Goal: Task Accomplishment & Management: Use online tool/utility

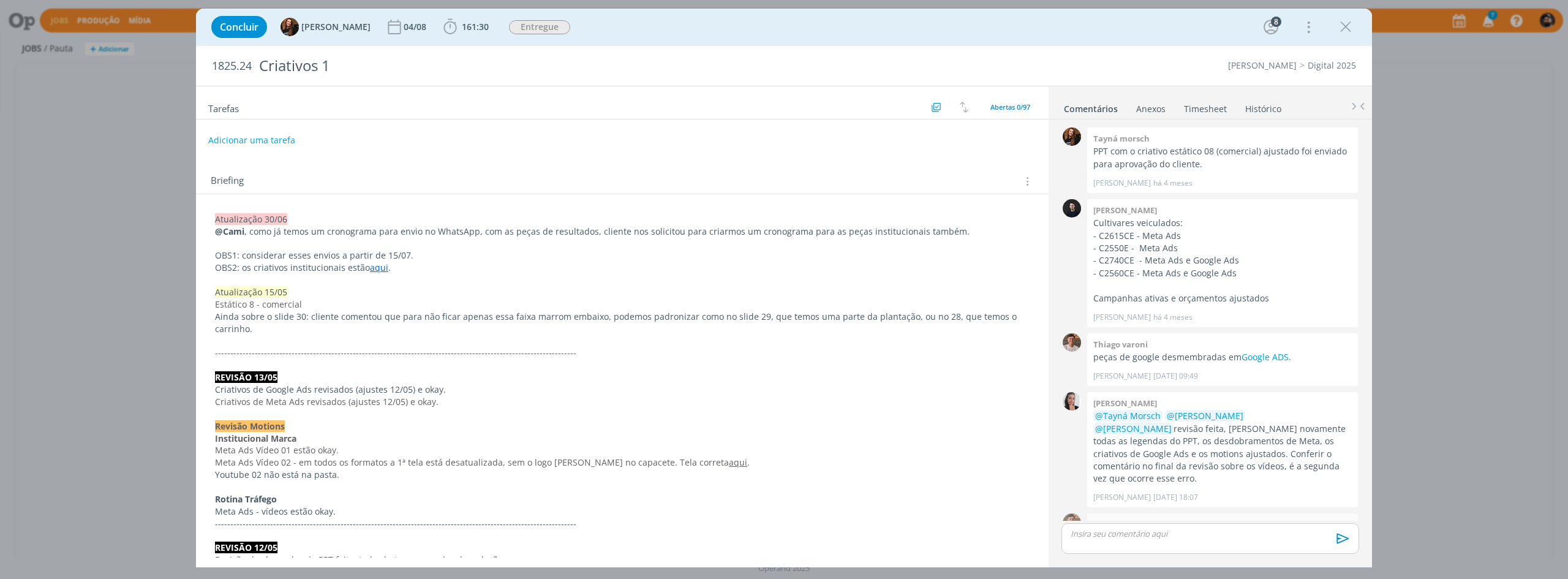
scroll to position [1421, 0]
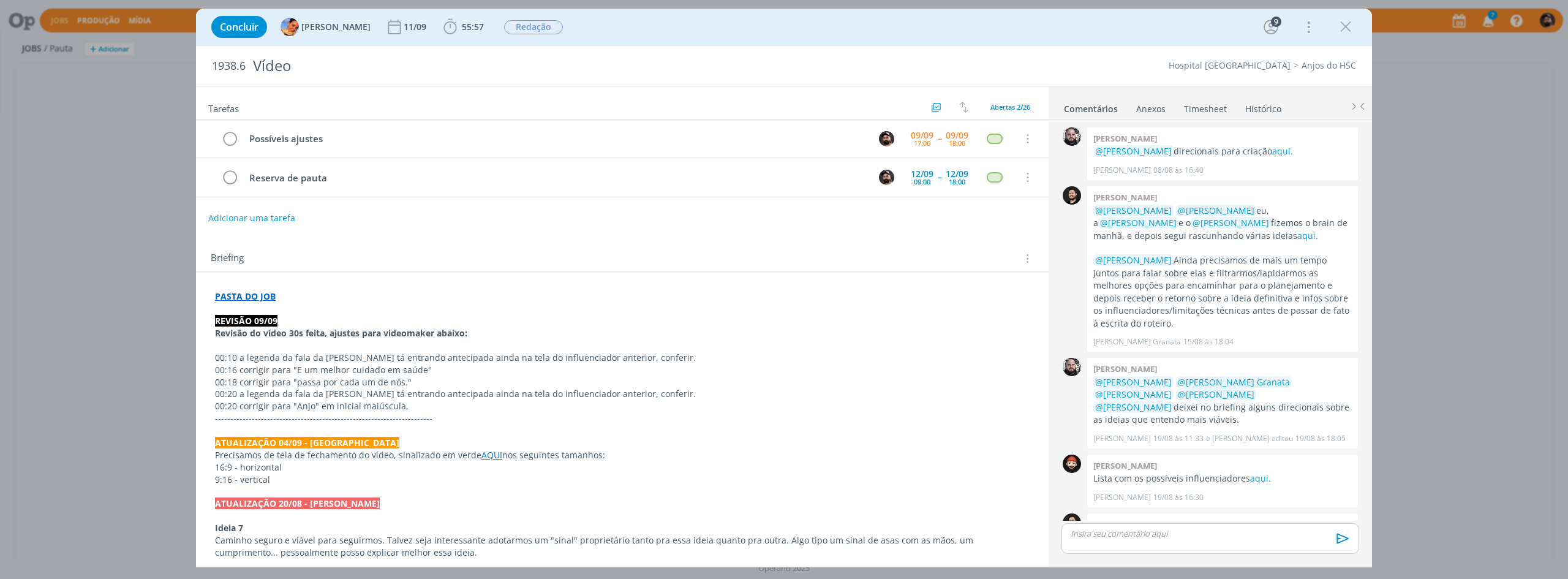
scroll to position [640, 0]
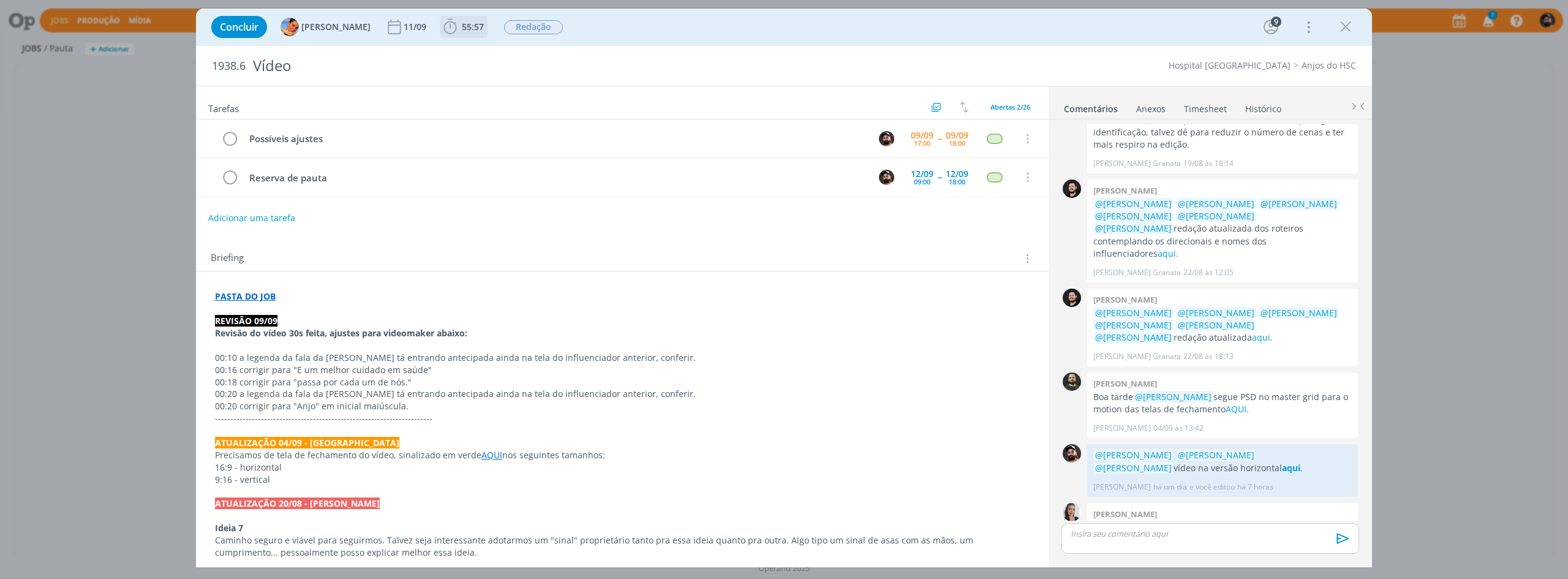
click at [462, 31] on span "55:57" at bounding box center [473, 27] width 22 height 11
click at [489, 53] on span "Iniciar" at bounding box center [491, 54] width 26 height 9
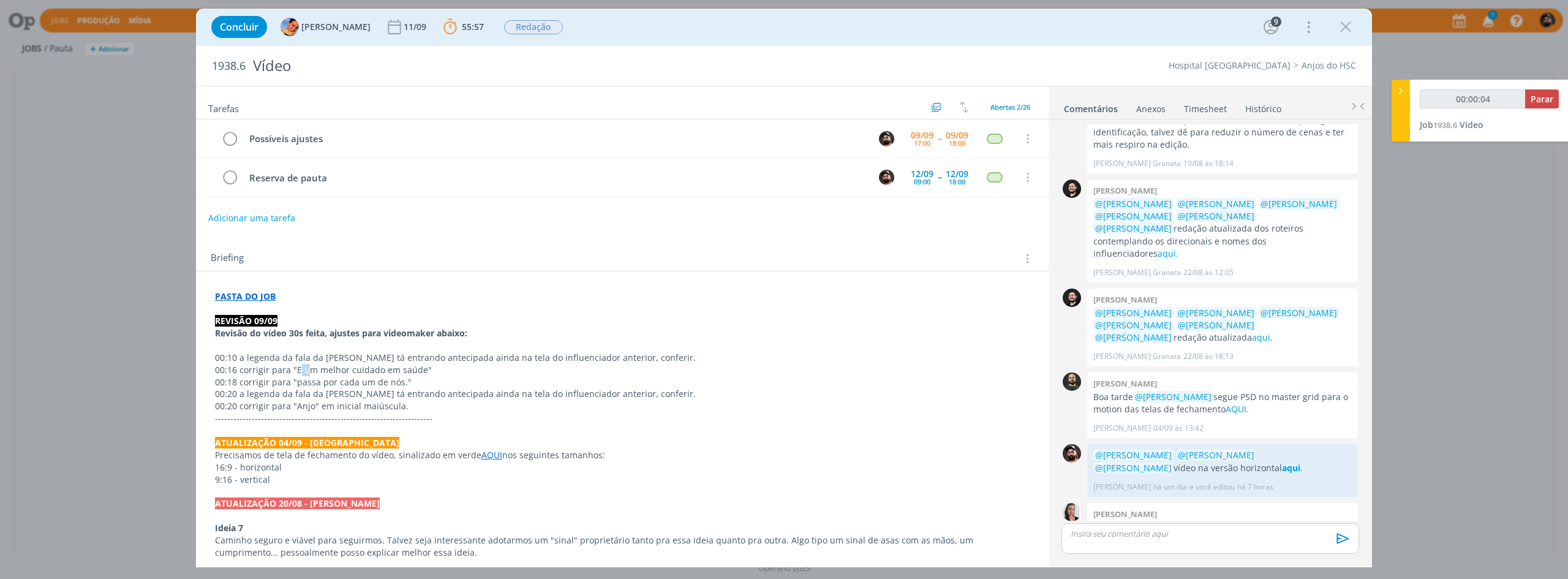
drag, startPoint x: 296, startPoint y: 369, endPoint x: 304, endPoint y: 366, distance: 8.5
click at [304, 366] on p "00:16 corrigir para "E um melhor cuidado em saúde"" at bounding box center [622, 370] width 815 height 12
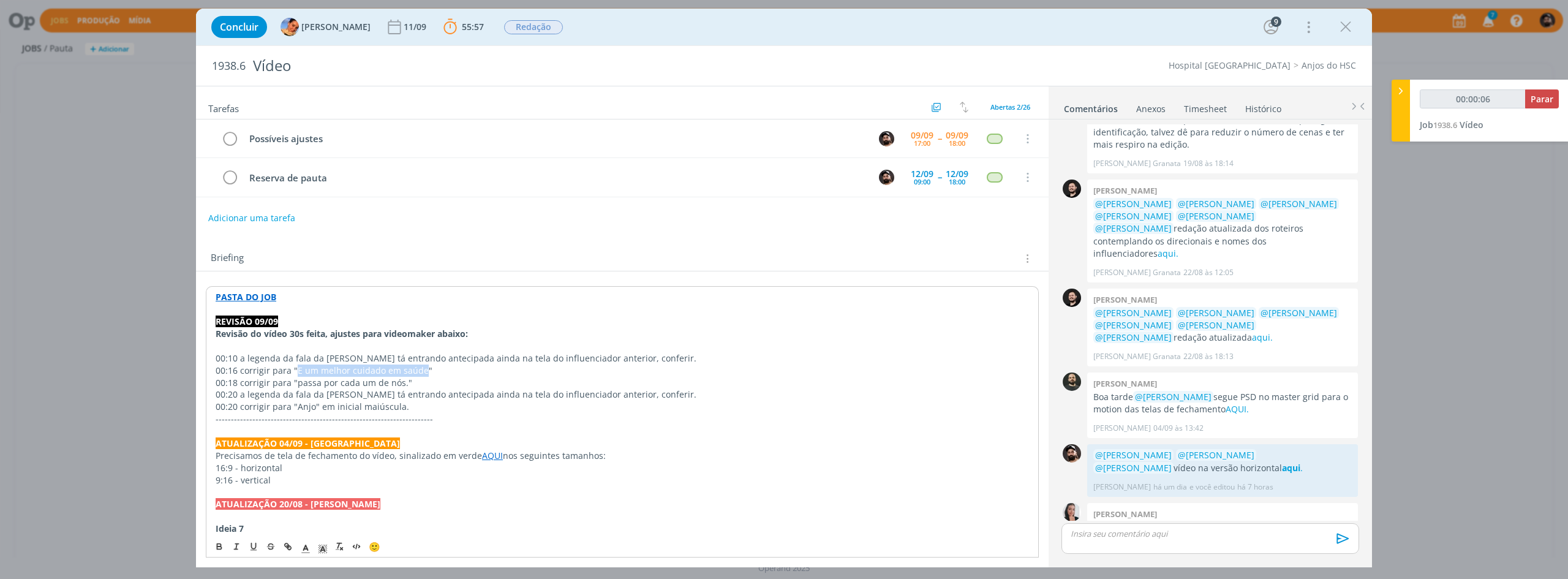
drag, startPoint x: 295, startPoint y: 371, endPoint x: 420, endPoint y: 370, distance: 125.0
click at [420, 370] on p "00:16 corrigir para "E um melhor cuidado em saúde"" at bounding box center [622, 371] width 814 height 12
copy p "E um melhor cuidado em saúde"
click at [400, 383] on p "00:18 corrigir para "passa por cada um de nós."" at bounding box center [622, 382] width 815 height 12
drag, startPoint x: 401, startPoint y: 383, endPoint x: 296, endPoint y: 384, distance: 105.0
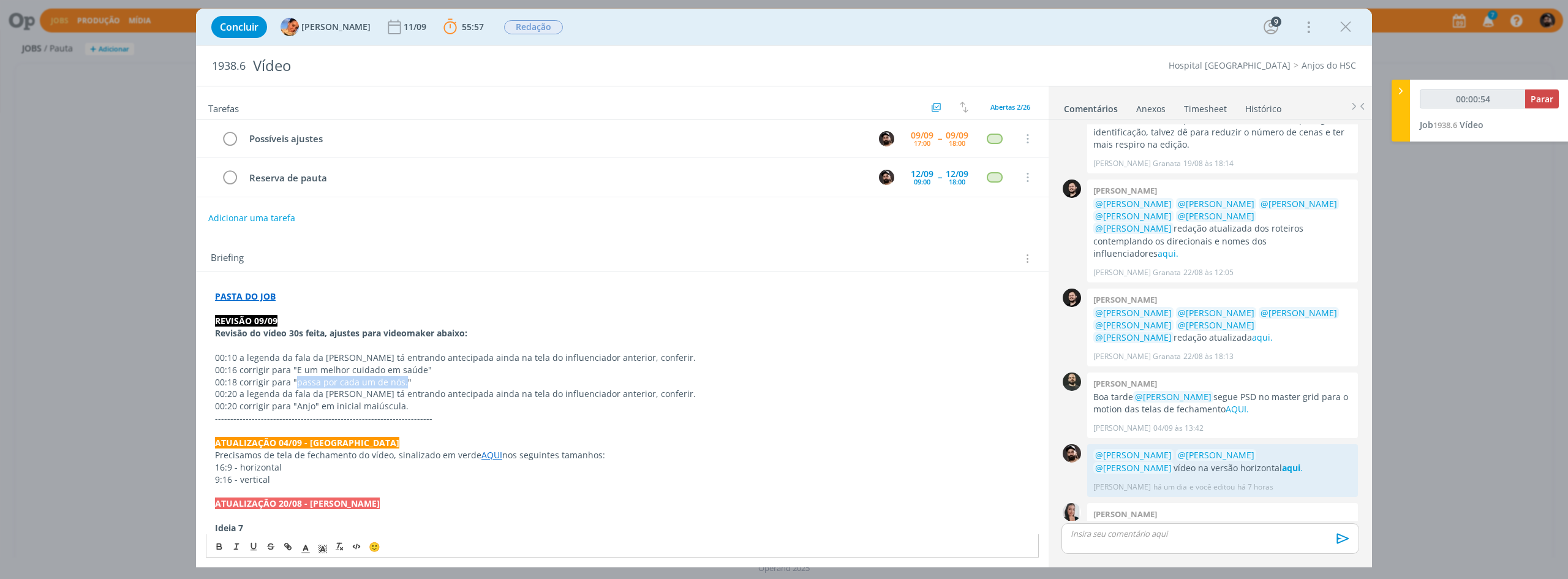
click at [296, 384] on p "00:18 corrigir para "passa por cada um de nós."" at bounding box center [622, 382] width 815 height 12
copy p "passa por cada um de nós."
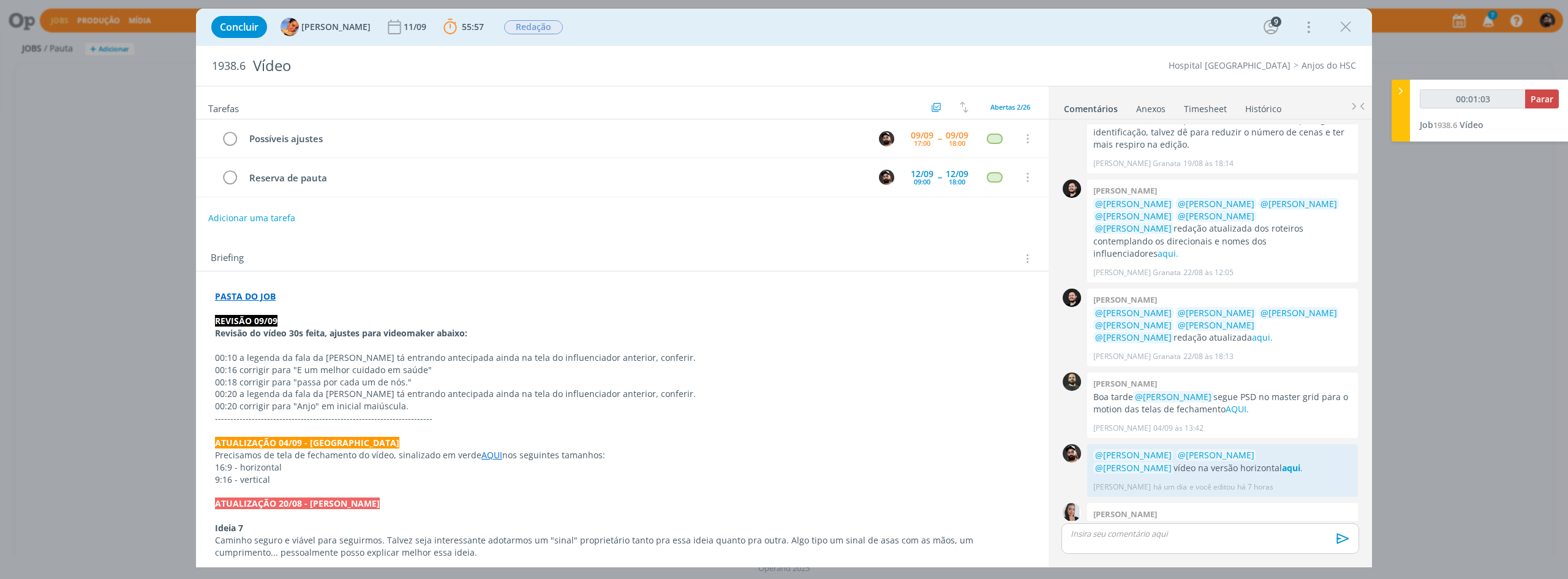
click at [302, 409] on p "00:20 corrigir para "Anjo" em inicial maiúscula." at bounding box center [622, 406] width 815 height 12
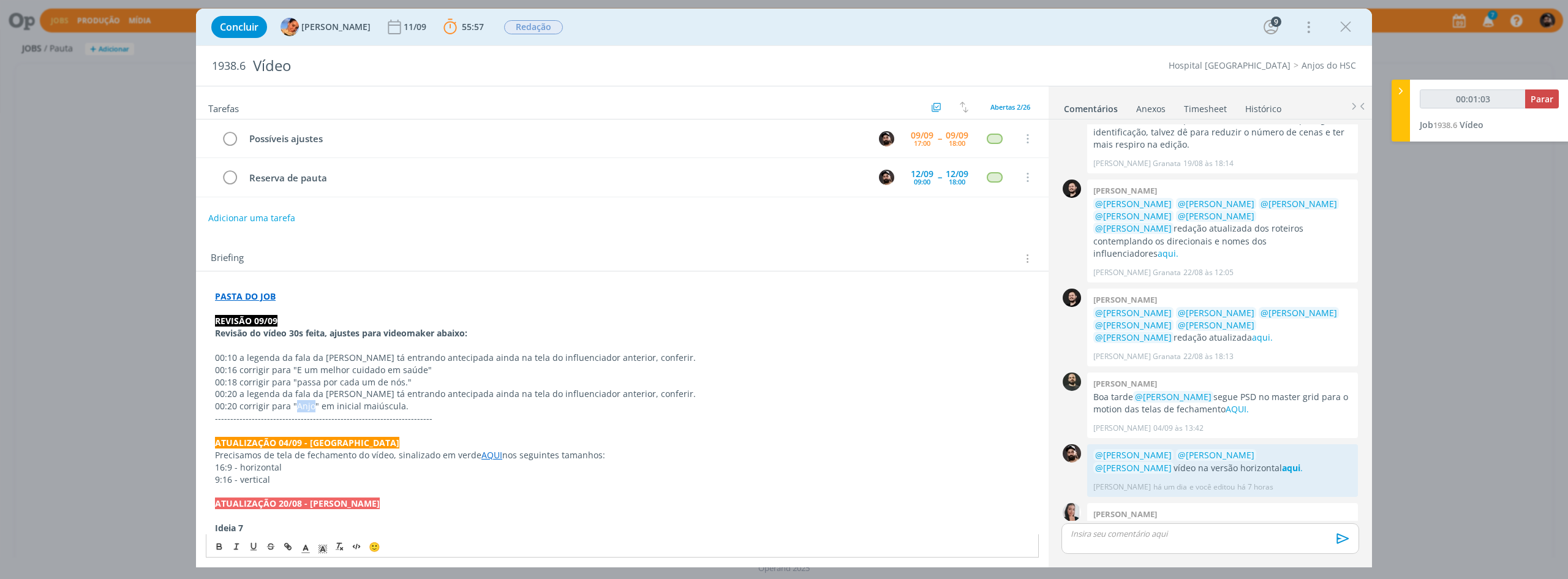
click at [302, 409] on p "00:20 corrigir para "Anjo" em inicial maiúscula." at bounding box center [622, 406] width 815 height 12
copy p "Anjo"
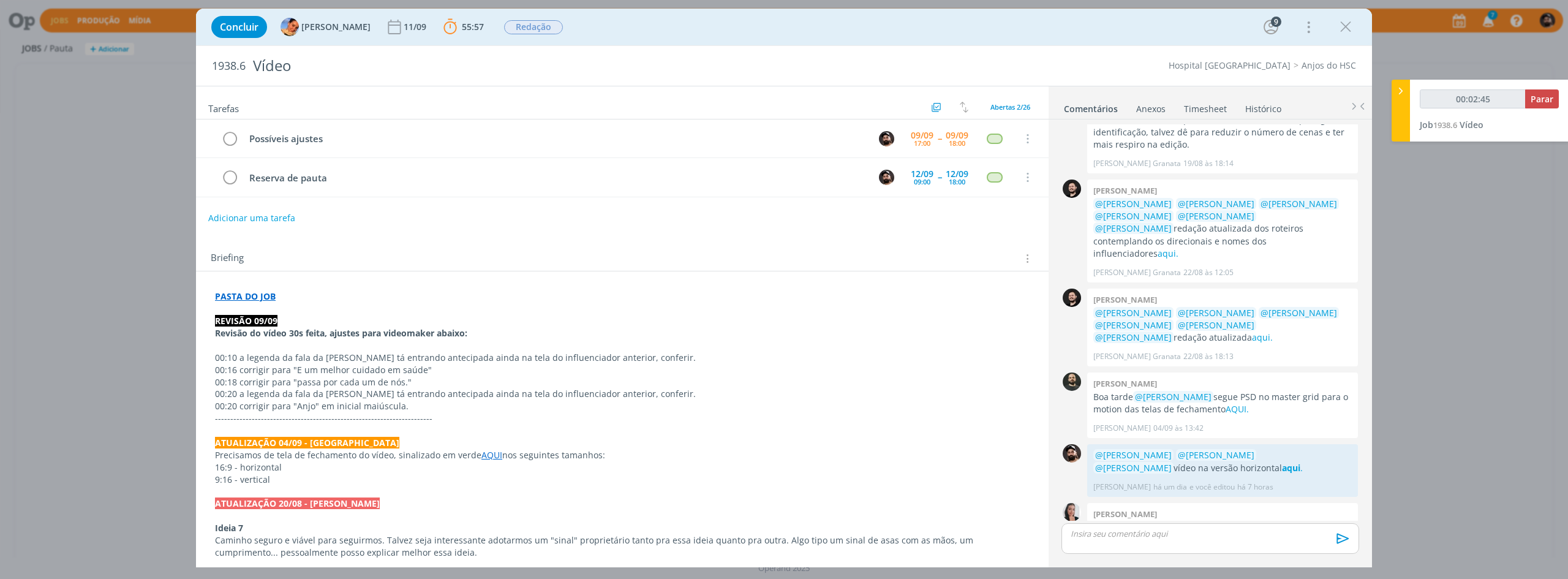
click at [251, 297] on strong "PASTA DO JOB" at bounding box center [245, 296] width 61 height 11
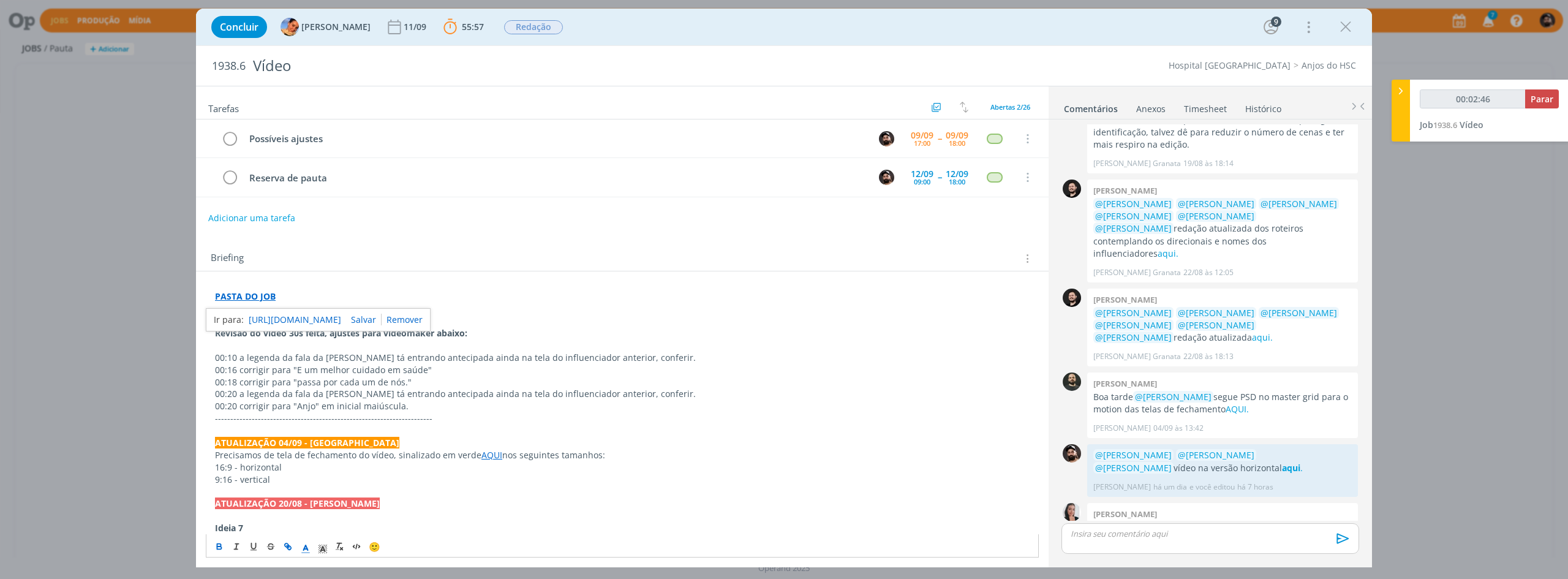
click at [263, 315] on link "https://sobeae.sharepoint.com/:f:/s/SOBEAE/EpLJVmymArpBoKnPab2ikS8B34O5J9-3hQiS…" at bounding box center [295, 320] width 93 height 16
type input "00:03:42"
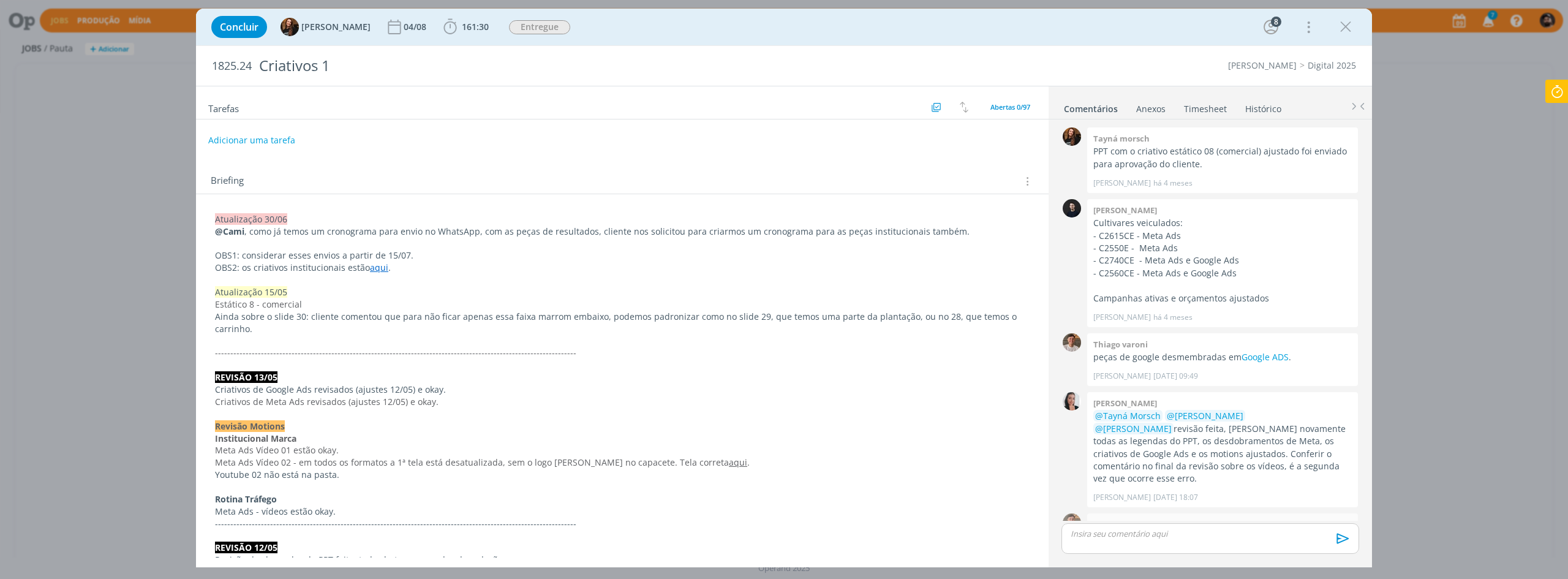
scroll to position [1421, 0]
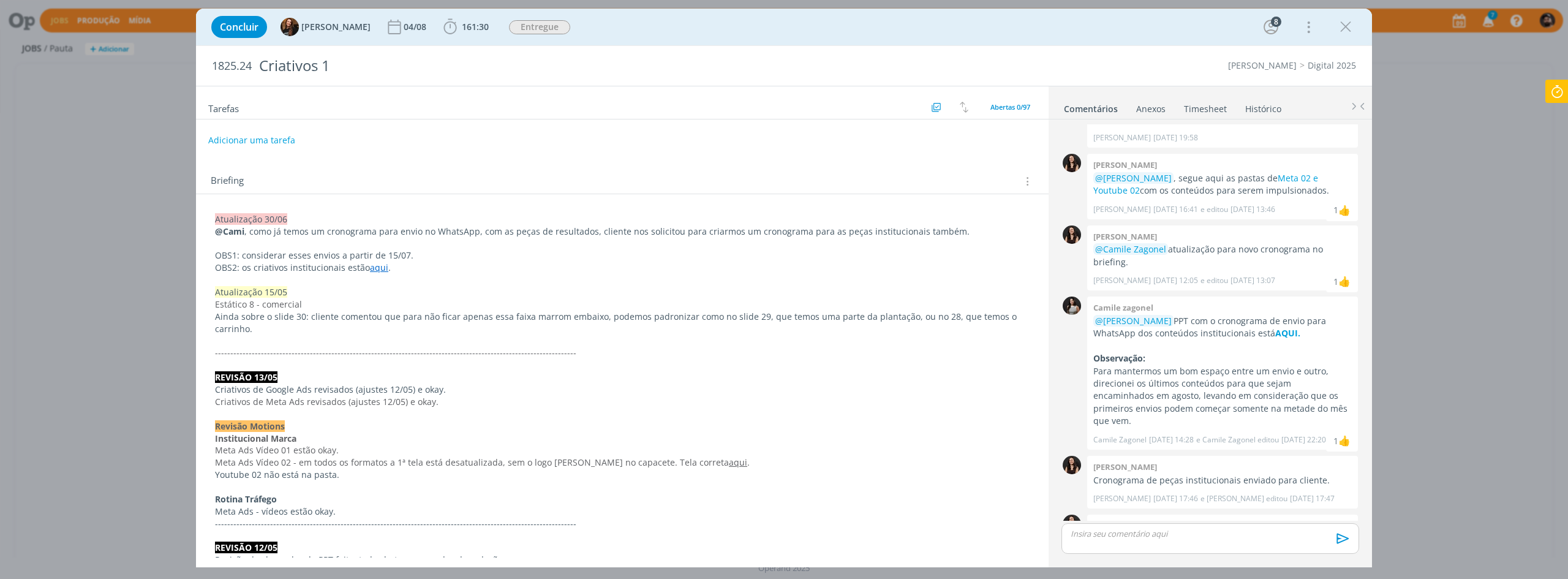
click at [1551, 100] on icon at bounding box center [1557, 91] width 22 height 24
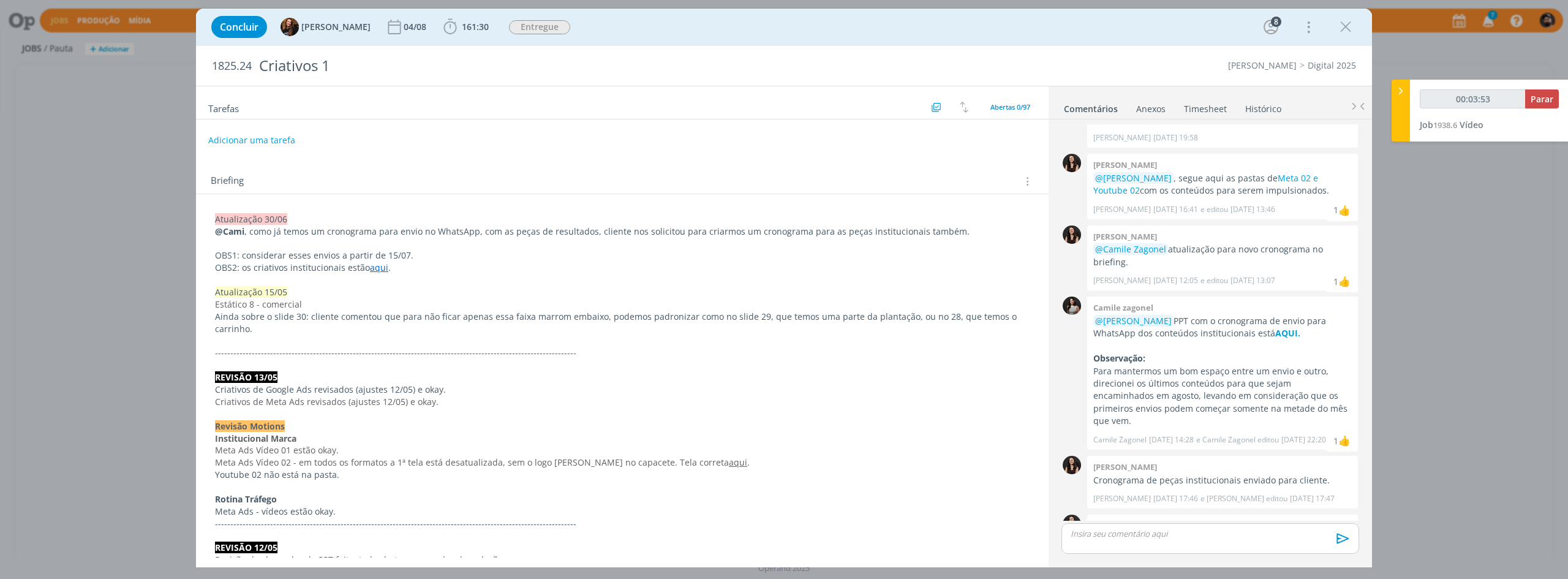
type input "00:03:54"
click at [1533, 104] on span "Parar" at bounding box center [1542, 99] width 23 height 11
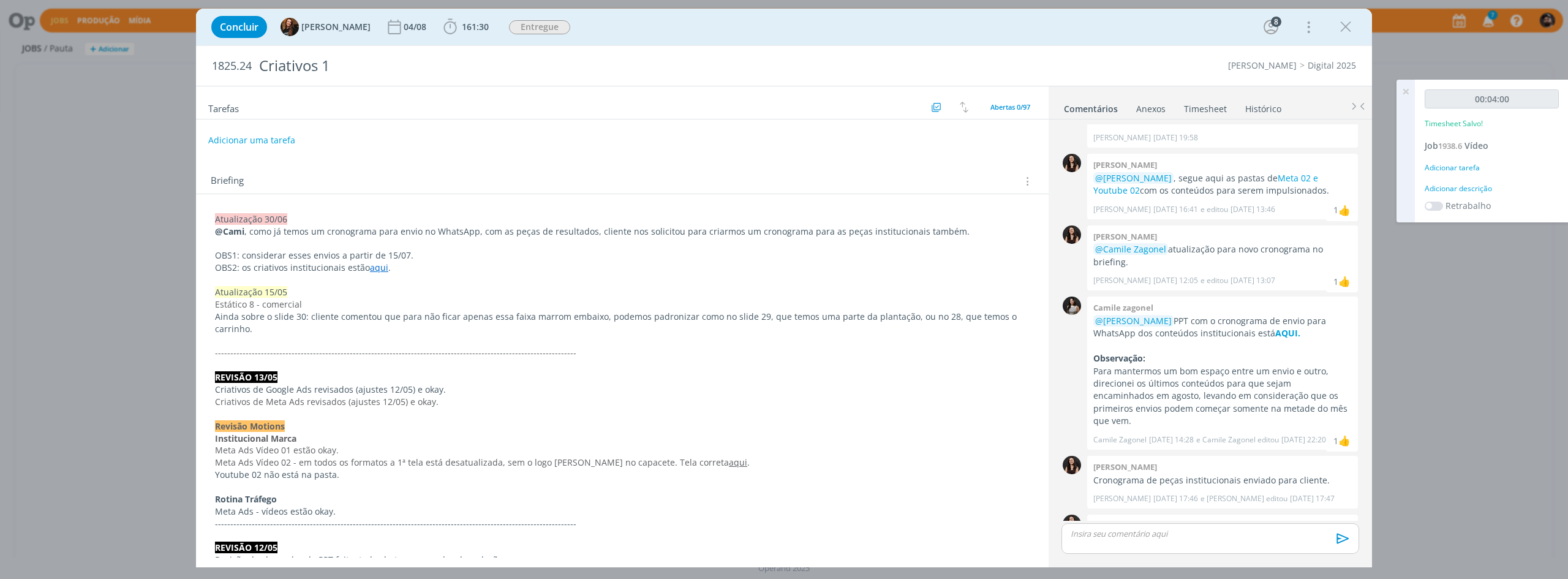
click at [1479, 187] on div "Adicionar descrição" at bounding box center [1492, 189] width 134 height 11
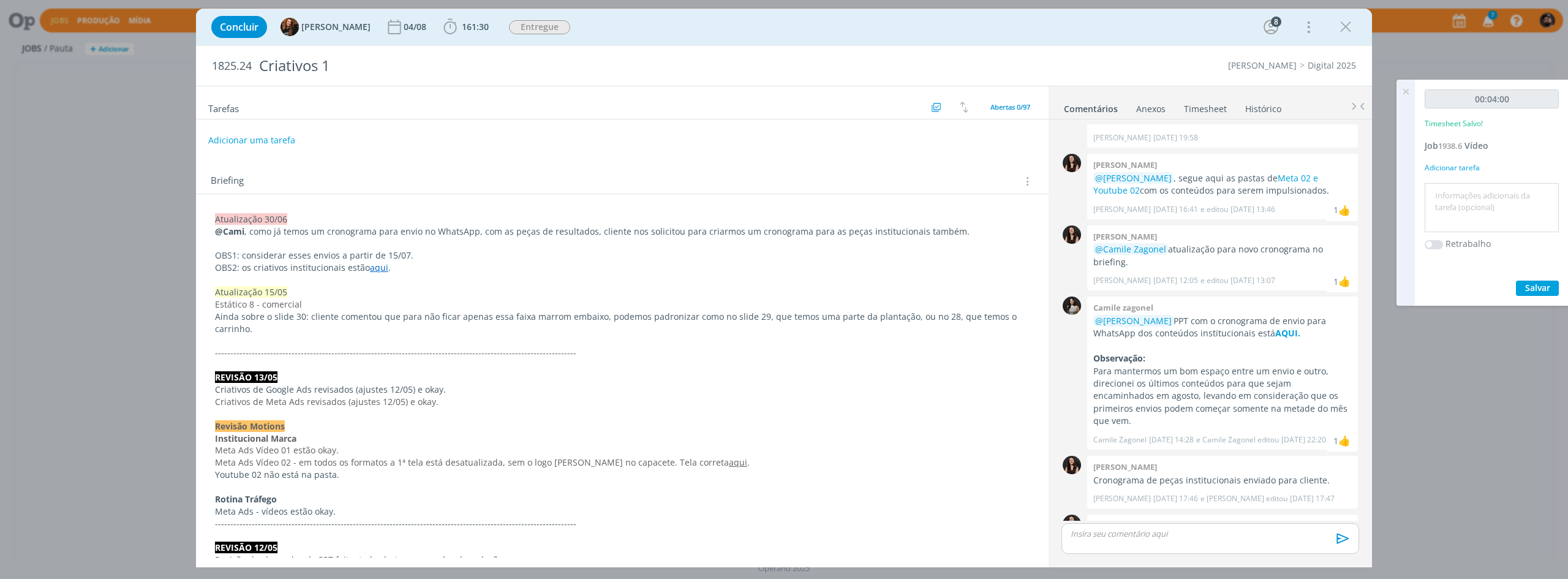
click at [1485, 200] on textarea at bounding box center [1492, 208] width 128 height 43
type textarea "ajustes"
click at [1552, 283] on button "Salvar" at bounding box center [1537, 288] width 43 height 15
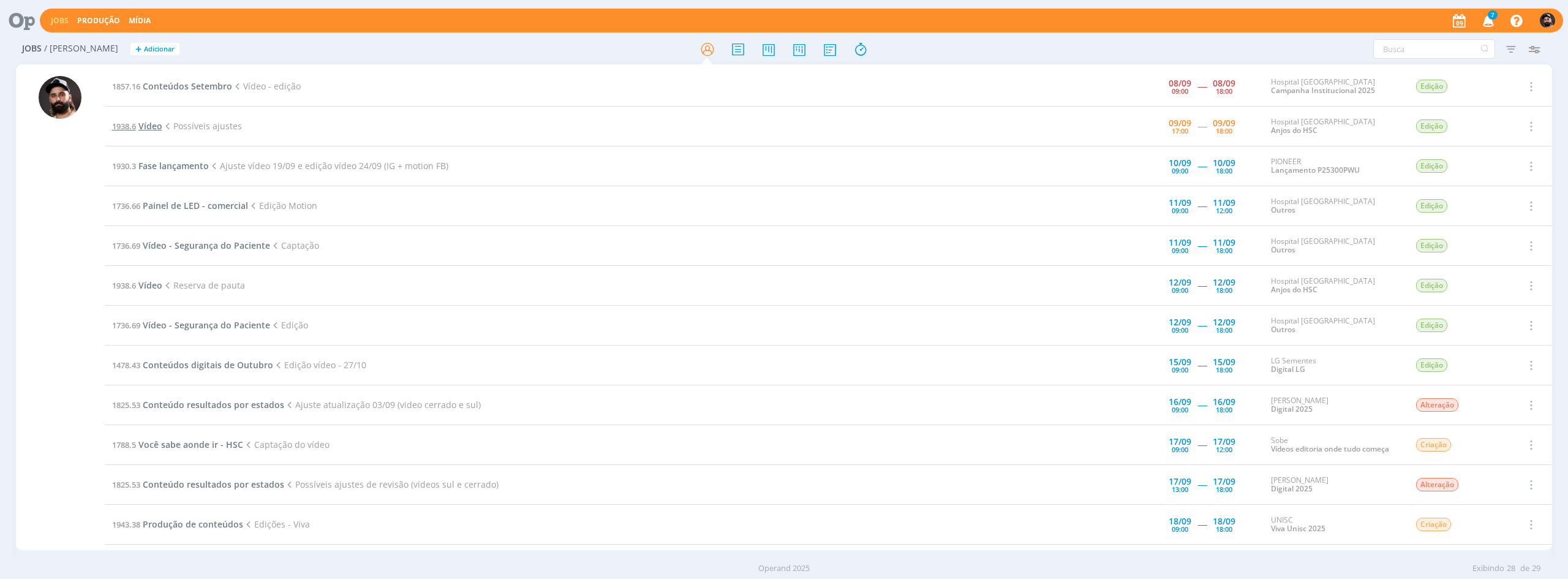
click at [151, 124] on span "Vídeo" at bounding box center [150, 126] width 24 height 11
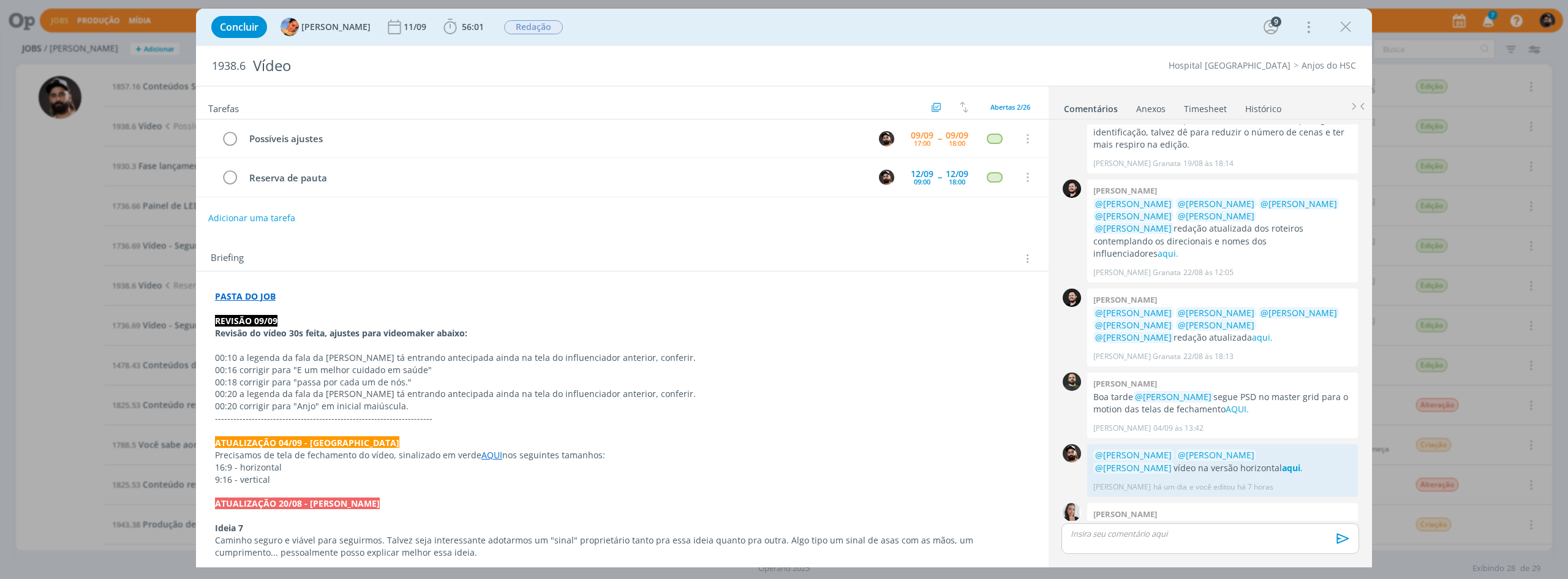
click at [1219, 539] on p "dialog" at bounding box center [1210, 534] width 278 height 11
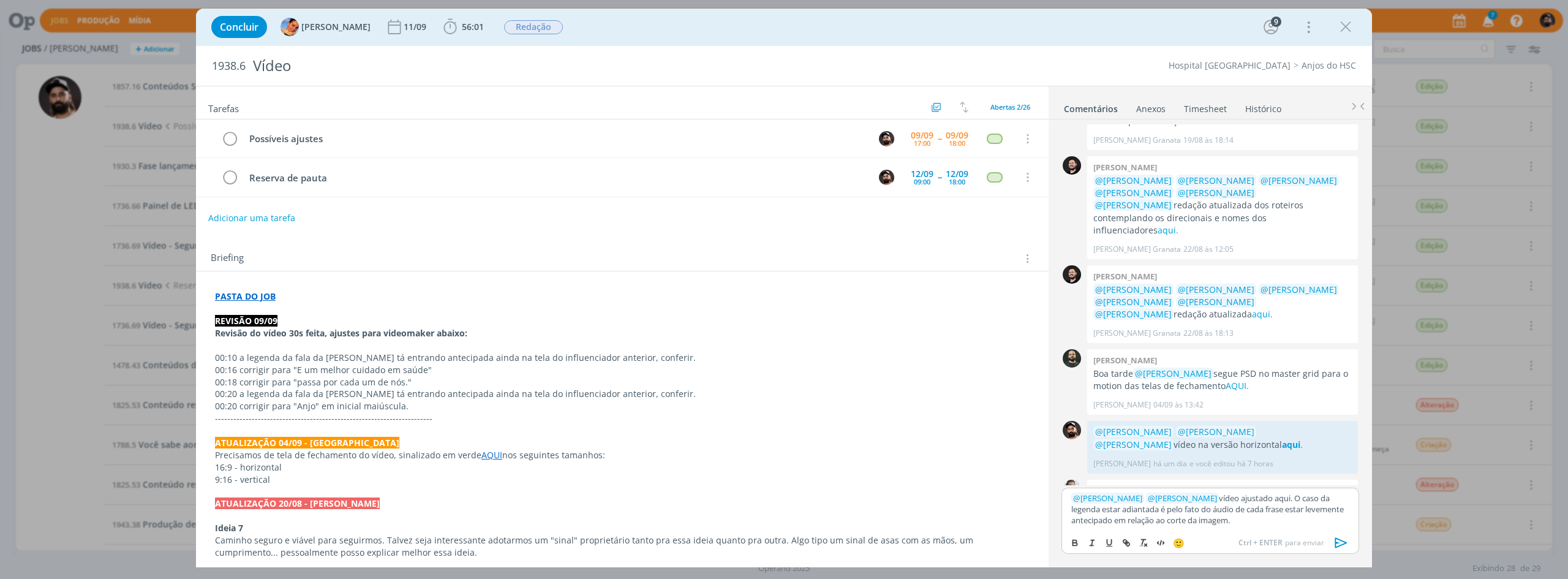
click at [1257, 517] on p "﻿ @ [PERSON_NAME] ﻿ ﻿ @ [PERSON_NAME] ﻿ vídeo ajustado aqui. O caso da legenda …" at bounding box center [1210, 509] width 278 height 33
click at [1277, 499] on p "﻿ @ [PERSON_NAME] ﻿ ﻿ @ [PERSON_NAME] ﻿ vídeo ajustado aqui. O caso da legenda …" at bounding box center [1210, 509] width 278 height 33
click at [1232, 522] on p "﻿ @ [PERSON_NAME] ﻿ ﻿ @ [PERSON_NAME] ﻿ vídeo ajustado aqui. O caso da legenda …" at bounding box center [1210, 509] width 278 height 33
click at [1279, 497] on p "﻿ @ [PERSON_NAME] ﻿ ﻿ @ [PERSON_NAME] ﻿ vídeo ajustado aqui. O caso da legenda …" at bounding box center [1210, 509] width 278 height 33
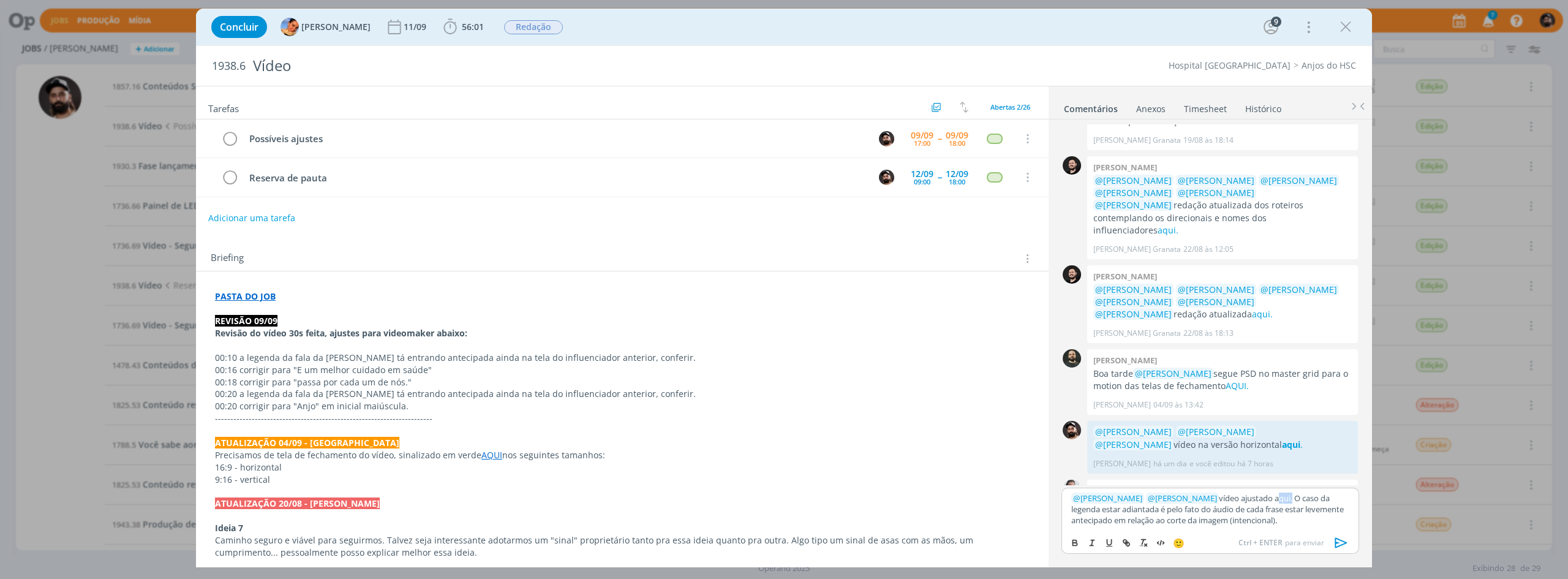
click at [1279, 497] on p "﻿ @ [PERSON_NAME] ﻿ ﻿ @ [PERSON_NAME] ﻿ vídeo ajustado aqui. O caso da legenda …" at bounding box center [1210, 509] width 278 height 33
click at [1073, 537] on button "dialog" at bounding box center [1075, 543] width 17 height 15
click at [1125, 546] on icon "dialog" at bounding box center [1126, 543] width 10 height 10
paste input "[URL][DOMAIN_NAME]"
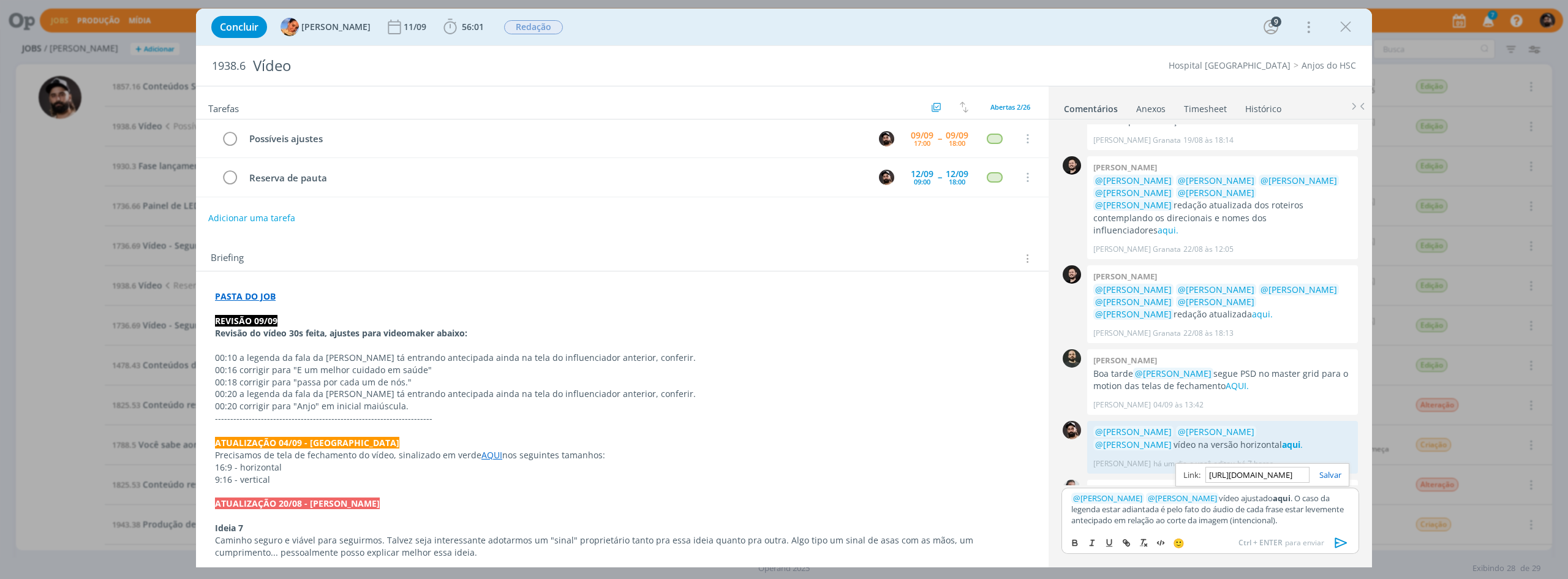
type input "[URL][DOMAIN_NAME]"
click at [1334, 480] on div "[URL][DOMAIN_NAME]" at bounding box center [1262, 475] width 174 height 24
click at [1330, 476] on link "dialog" at bounding box center [1325, 476] width 32 height 11
click at [1343, 542] on icon "dialog" at bounding box center [1341, 543] width 19 height 19
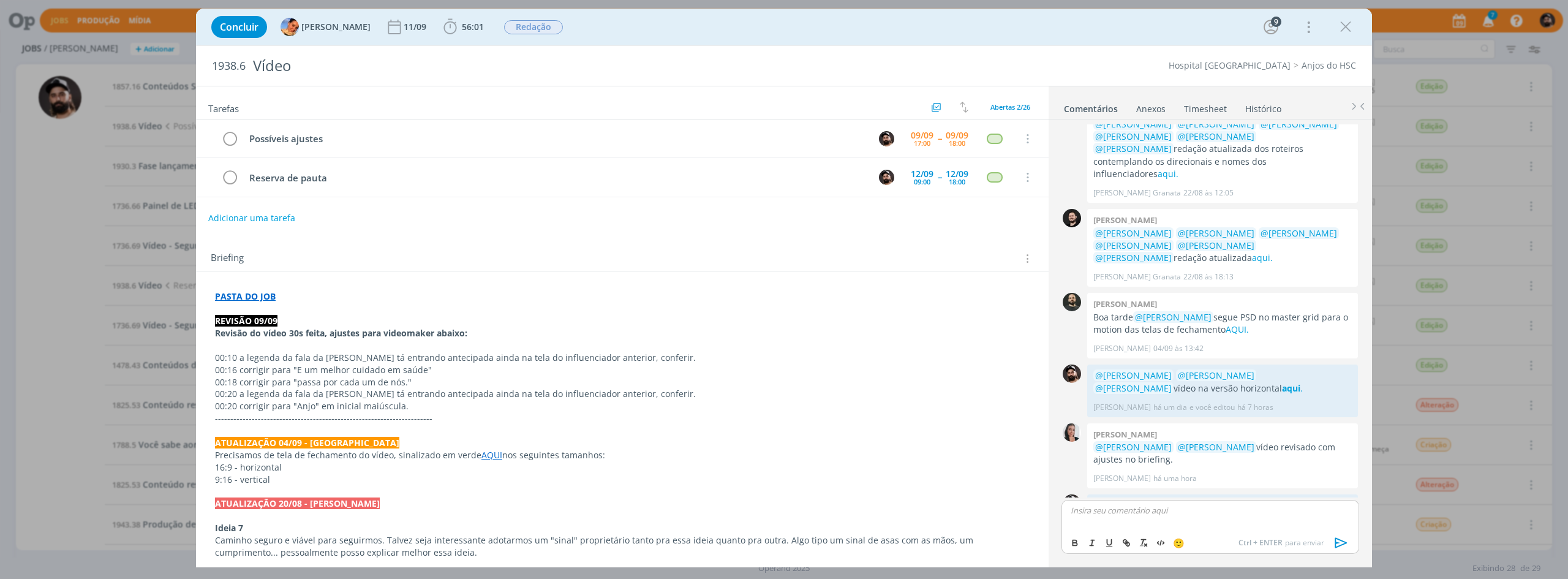
scroll to position [748, 0]
